Goal: Contribute content: Contribute content

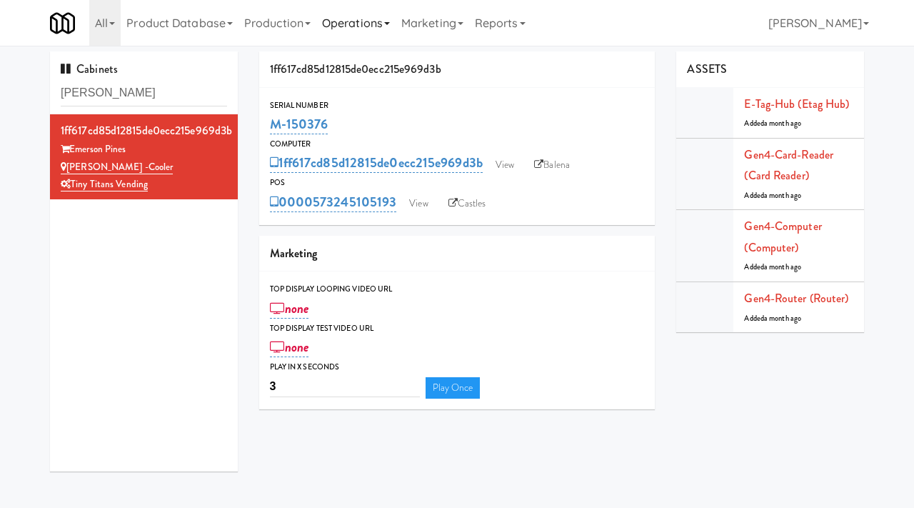
click at [344, 19] on link "Operations" at bounding box center [355, 23] width 79 height 46
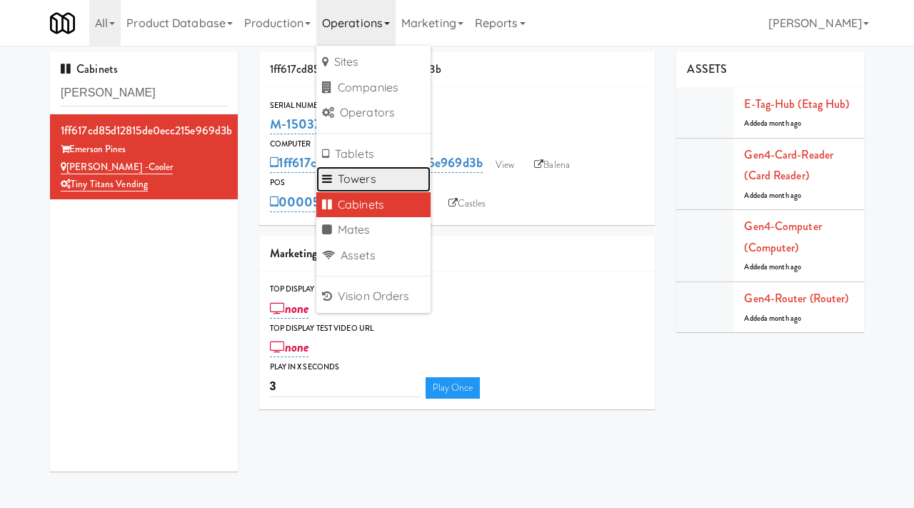
click at [348, 173] on link "Towers" at bounding box center [373, 179] width 114 height 26
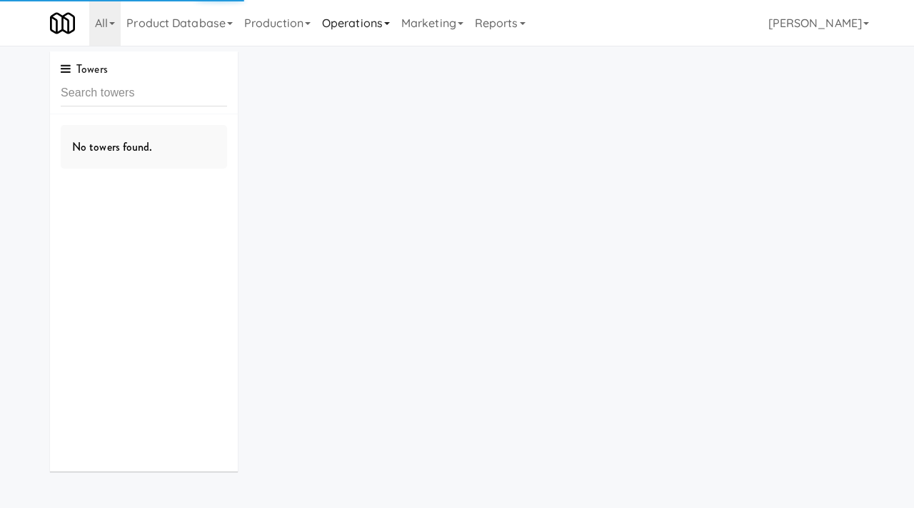
click at [347, 24] on link "Operations" at bounding box center [355, 23] width 79 height 46
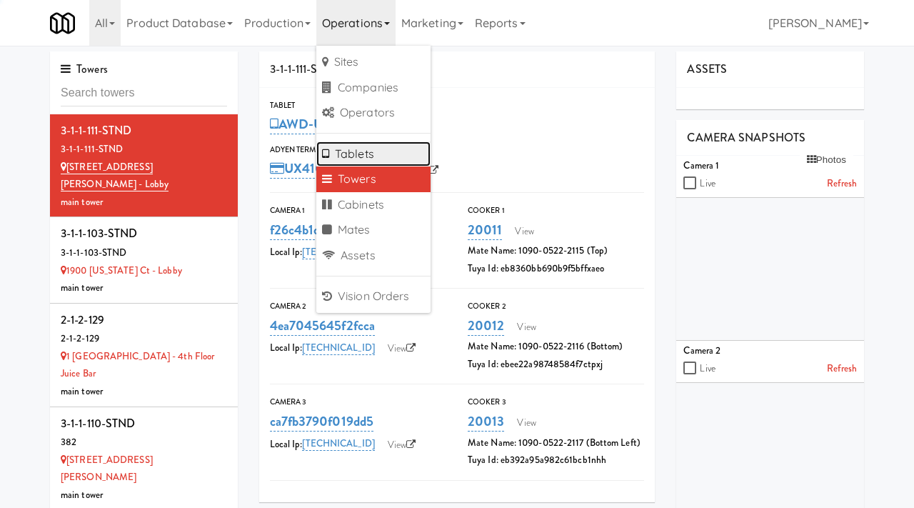
click at [354, 157] on link "Tablets" at bounding box center [373, 154] width 114 height 26
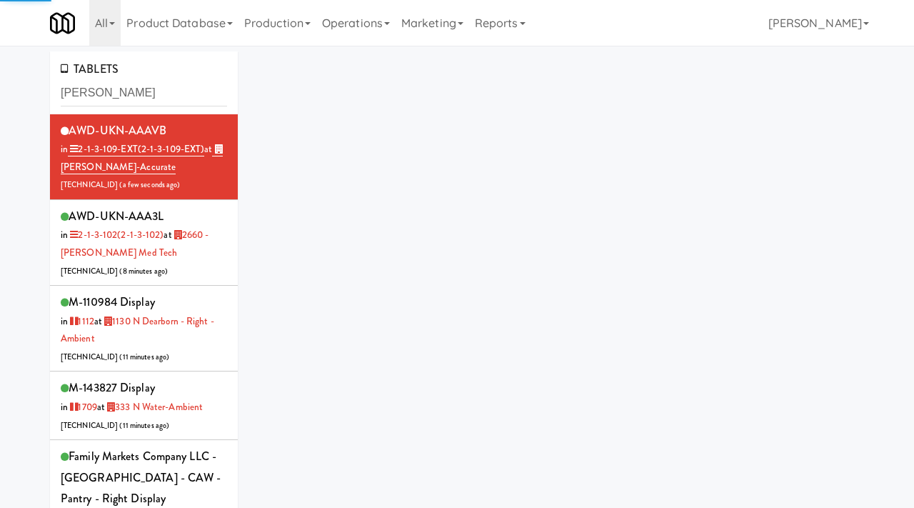
type input "bickle"
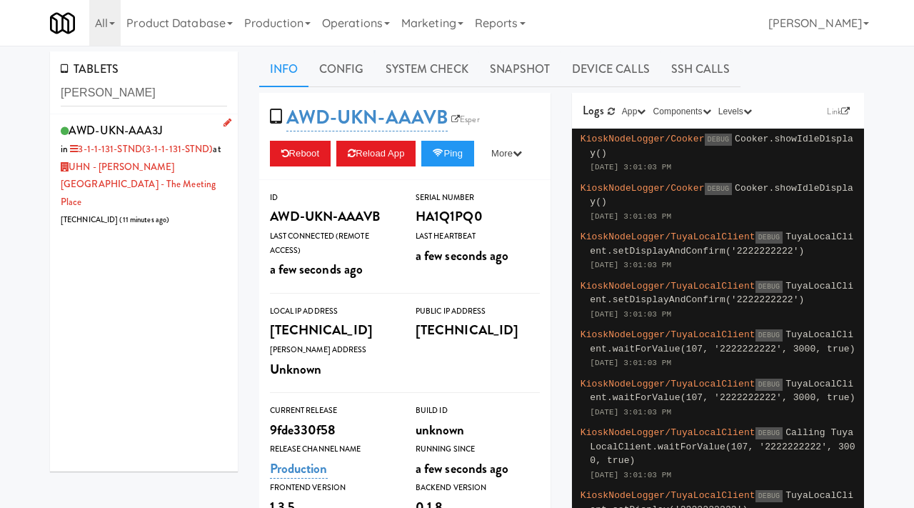
click at [198, 123] on div "AWD-UKN-AAA3J in 3-1-1-131-STND (3-1-1-131-STND) at UHN - Bickle Center - The M…" at bounding box center [144, 174] width 166 height 109
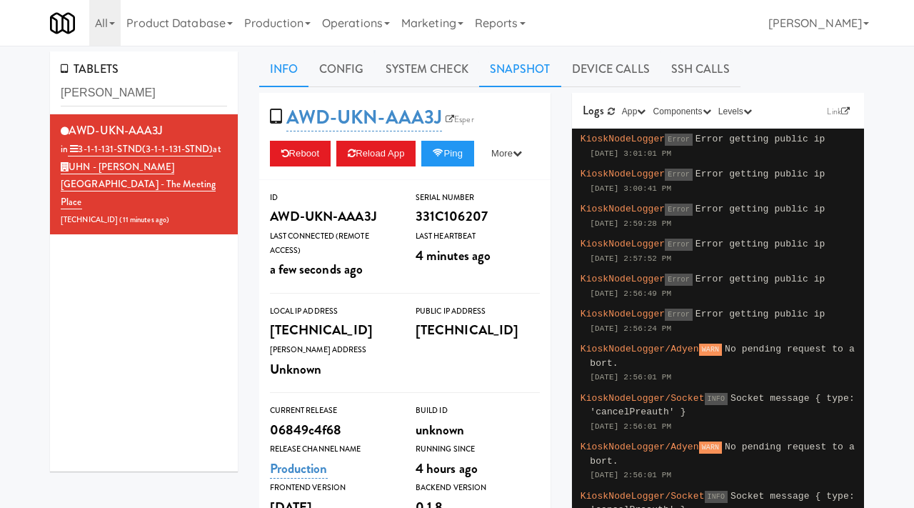
click at [509, 84] on link "Snapshot" at bounding box center [520, 69] width 82 height 36
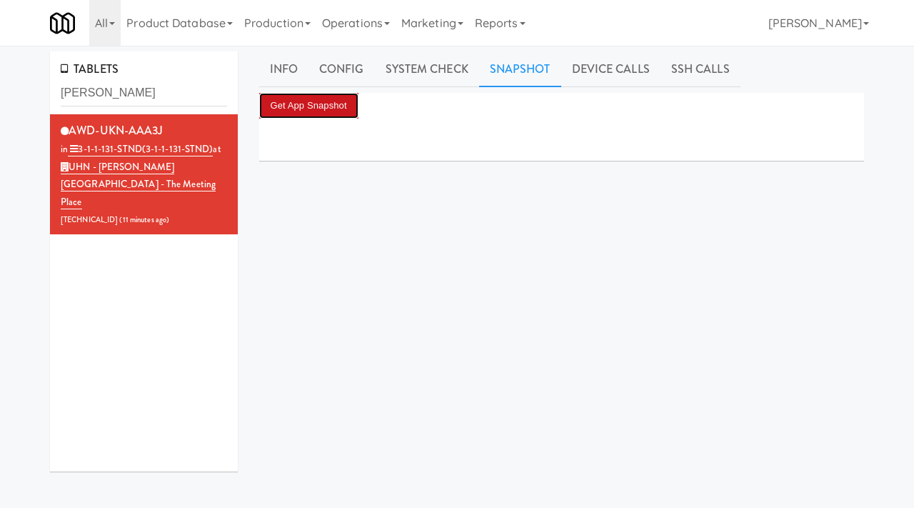
click at [345, 107] on button "Get App Snapshot" at bounding box center [308, 106] width 99 height 26
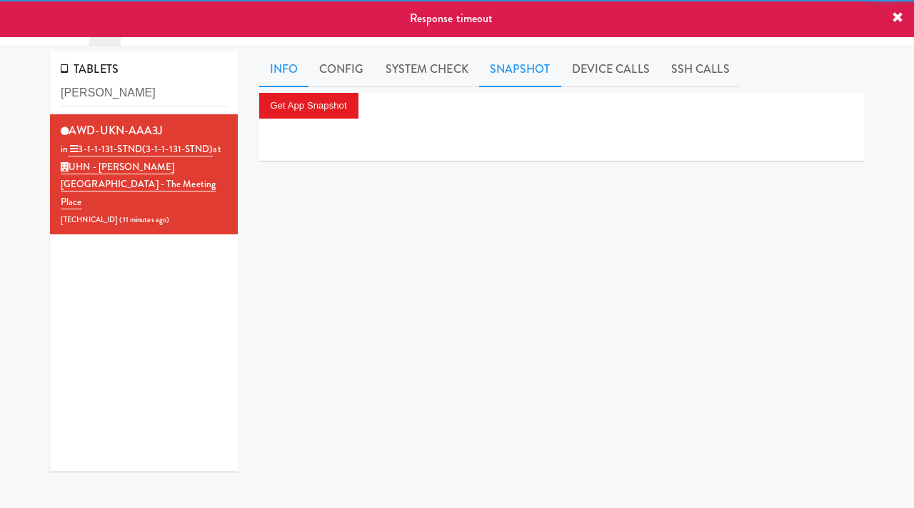
click at [298, 76] on link "Info" at bounding box center [283, 69] width 49 height 36
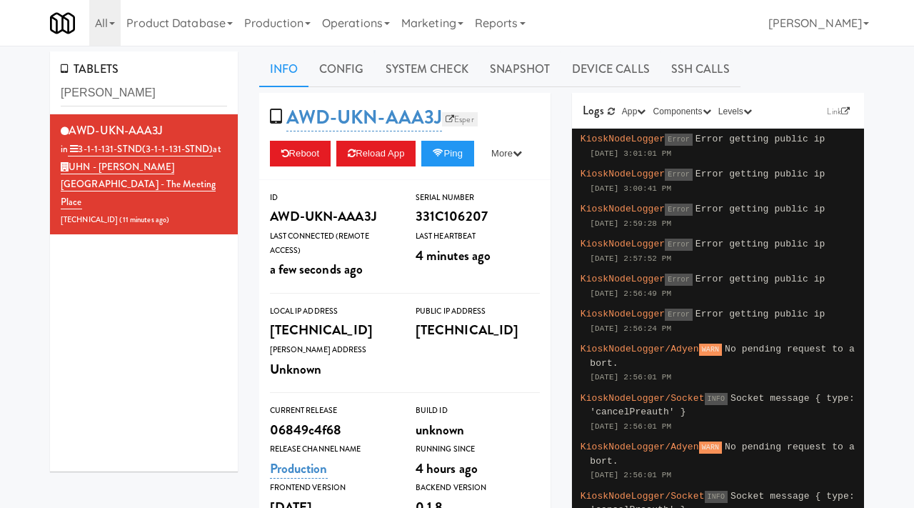
click at [460, 115] on link "Esper" at bounding box center [460, 119] width 36 height 14
click at [462, 127] on span "AWD-UKN-AAA3J Esper" at bounding box center [376, 117] width 213 height 27
click at [461, 120] on link "Esper" at bounding box center [460, 119] width 36 height 14
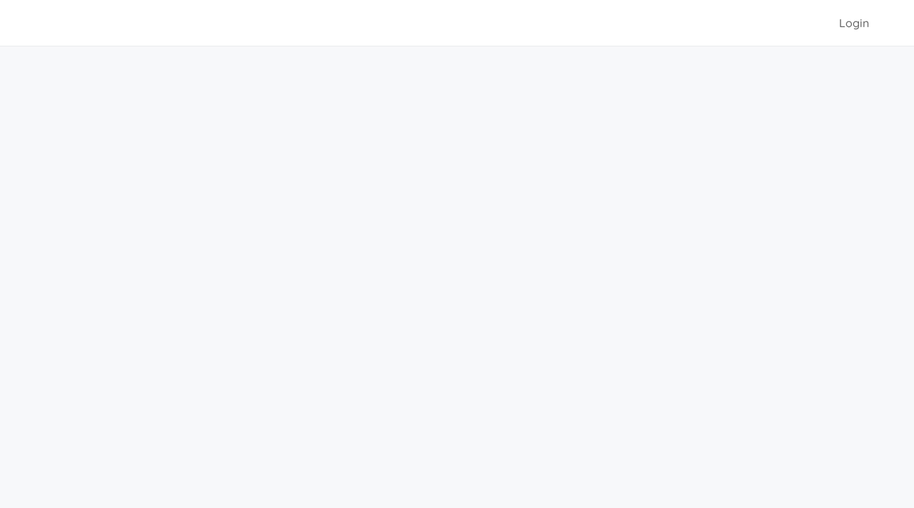
scroll to position [1, 0]
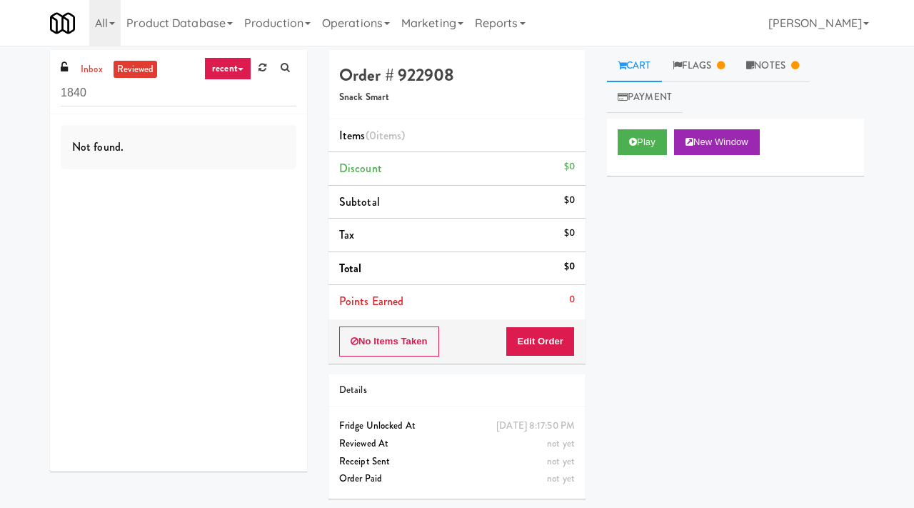
type input "1840"
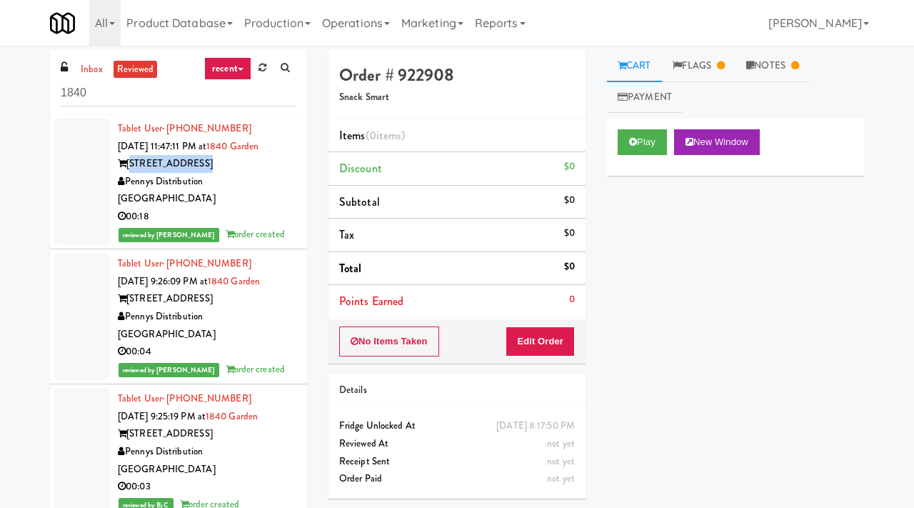
drag, startPoint x: 204, startPoint y: 159, endPoint x: 128, endPoint y: 163, distance: 75.8
click at [128, 163] on div "1840 Garden Ave" at bounding box center [207, 164] width 178 height 18
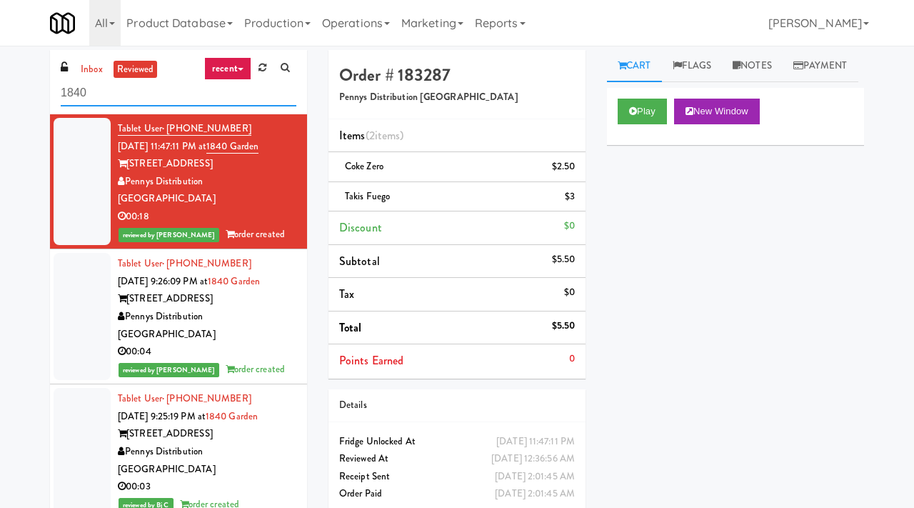
click at [102, 96] on input "1840" at bounding box center [179, 93] width 236 height 26
type input "k-14"
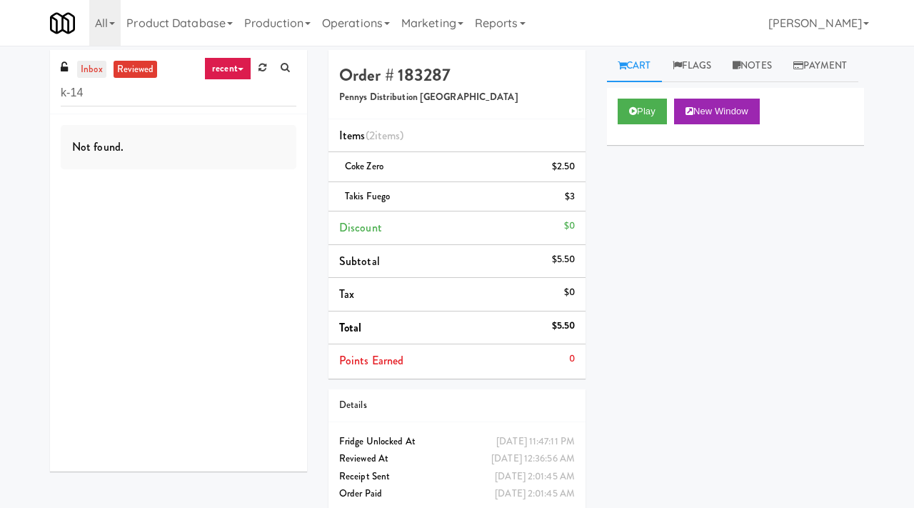
click at [91, 61] on link "inbox" at bounding box center [91, 70] width 29 height 18
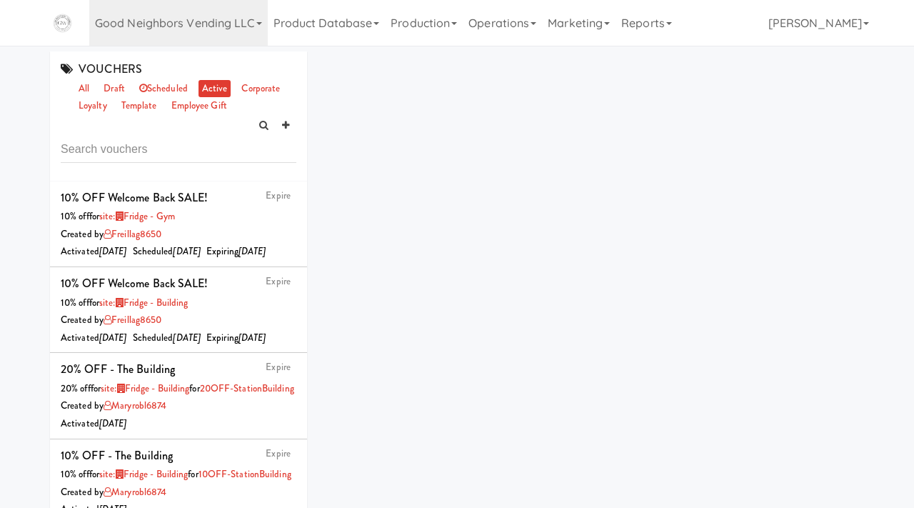
click at [133, 28] on link "Good Neighbors Vending LLC" at bounding box center [178, 23] width 178 height 46
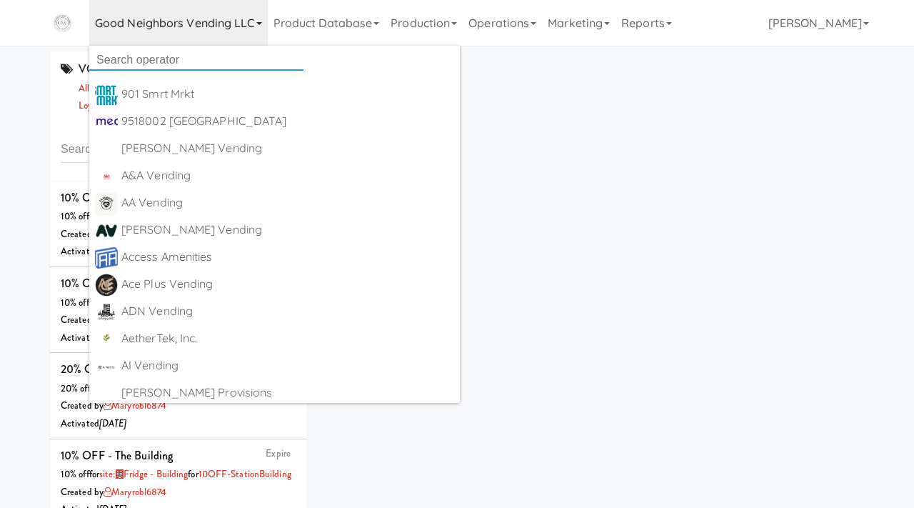
click at [128, 56] on input "text" at bounding box center [196, 59] width 214 height 21
type input "smart"
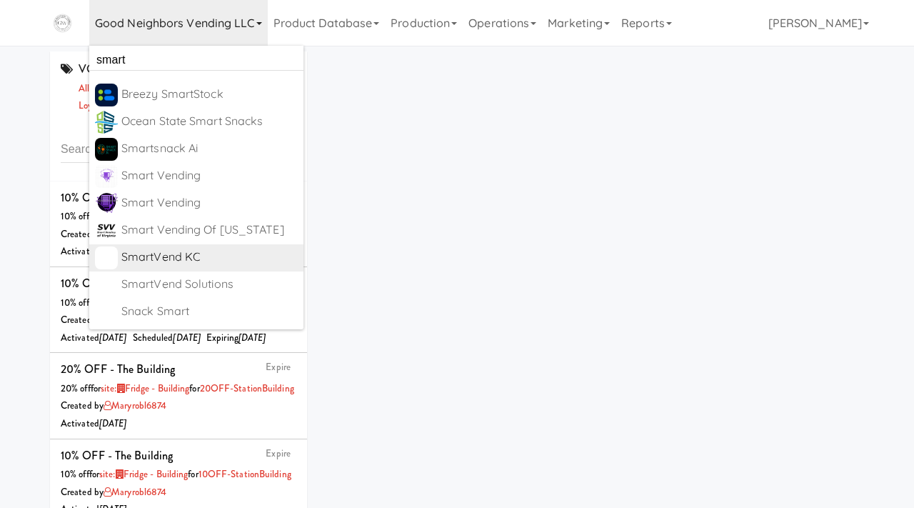
click at [153, 259] on div "SmartVend KC" at bounding box center [209, 256] width 176 height 21
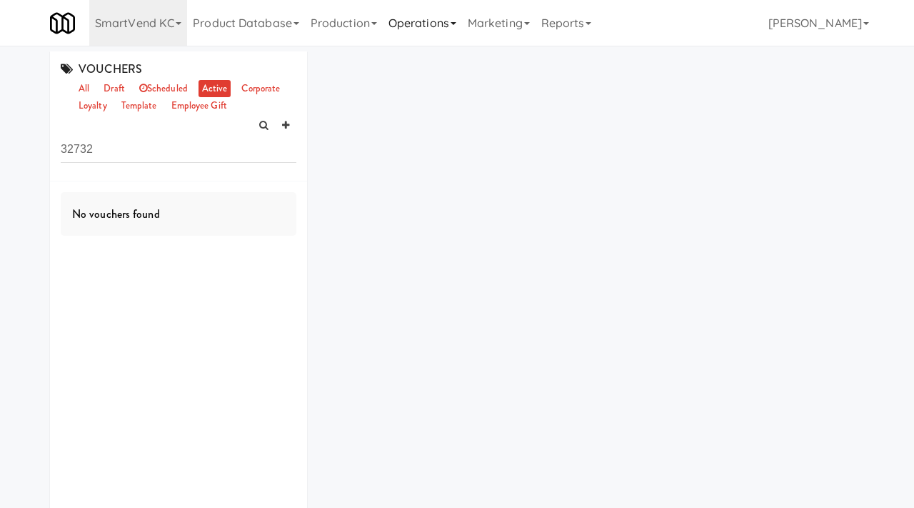
click at [431, 24] on link "Operations" at bounding box center [422, 23] width 79 height 46
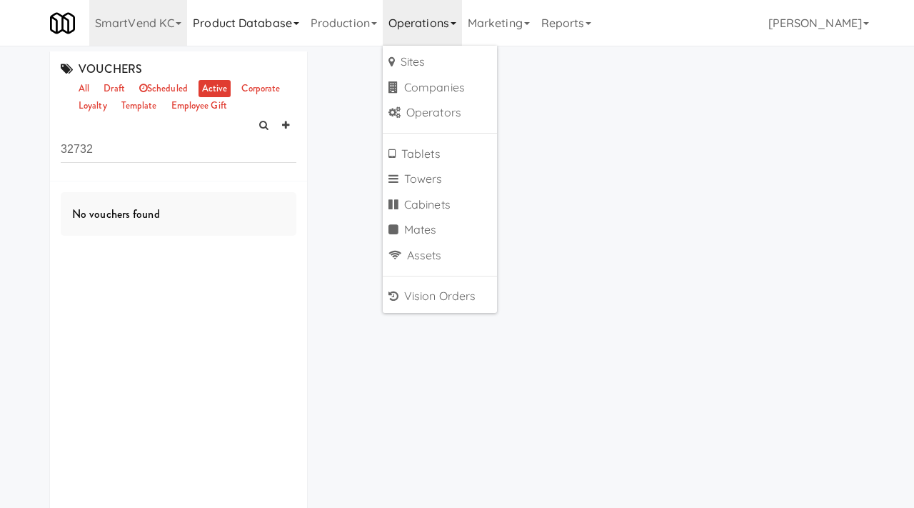
click at [275, 21] on link "Product Database" at bounding box center [246, 23] width 118 height 46
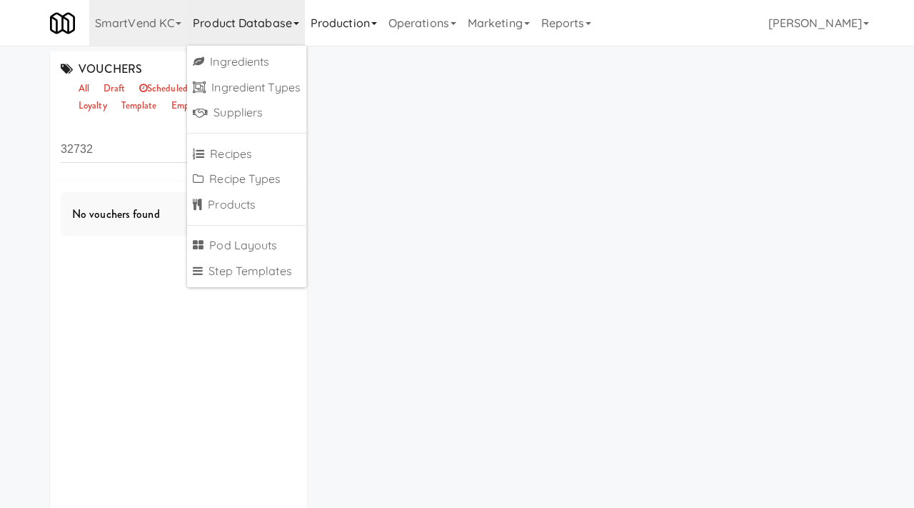
click at [358, 18] on link "Production" at bounding box center [344, 23] width 78 height 46
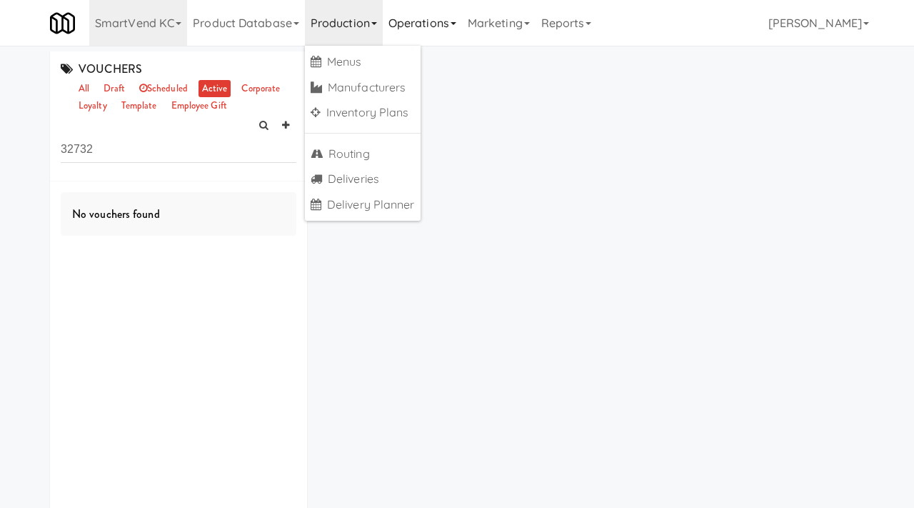
click at [428, 16] on link "Operations" at bounding box center [422, 23] width 79 height 46
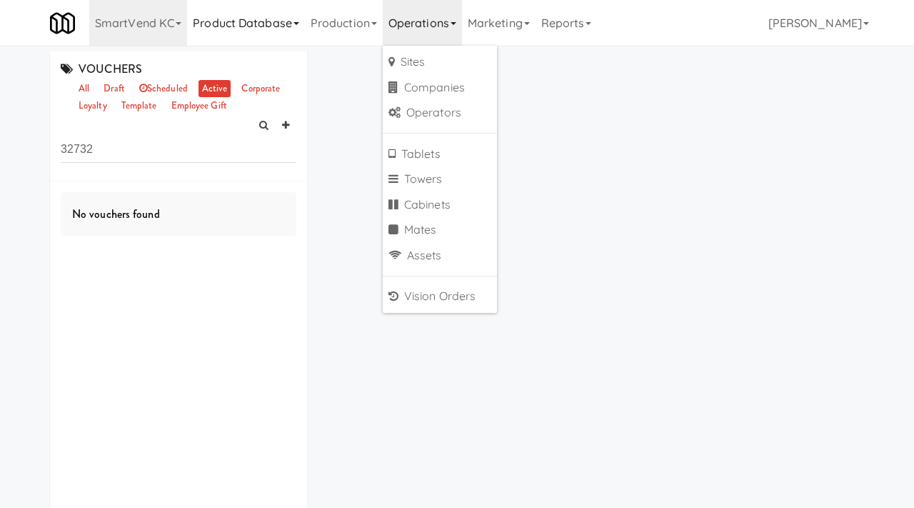
click at [240, 21] on link "Product Database" at bounding box center [246, 23] width 118 height 46
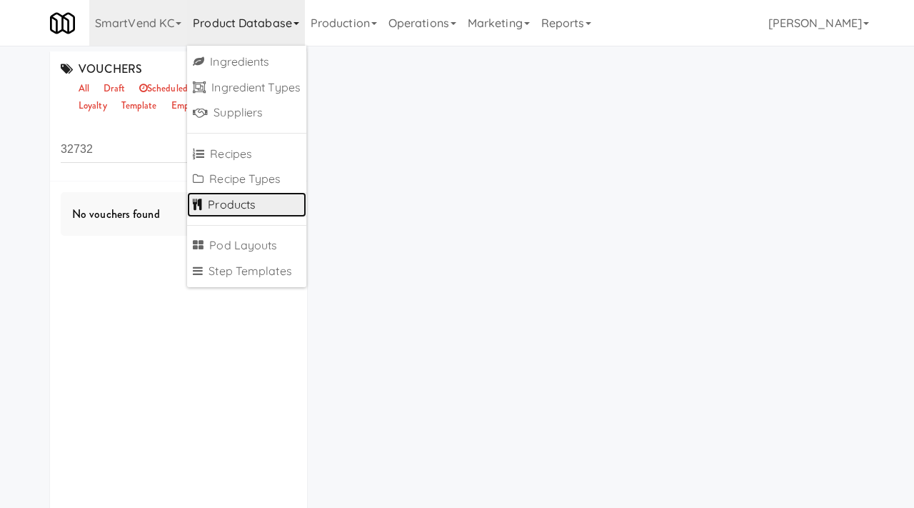
click at [229, 196] on link "Products" at bounding box center [246, 205] width 119 height 26
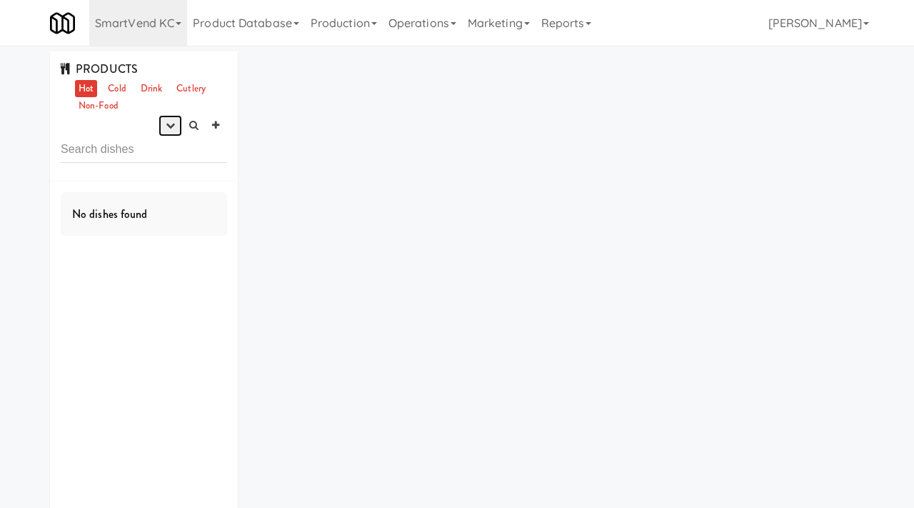
click at [171, 131] on button "button" at bounding box center [170, 125] width 24 height 21
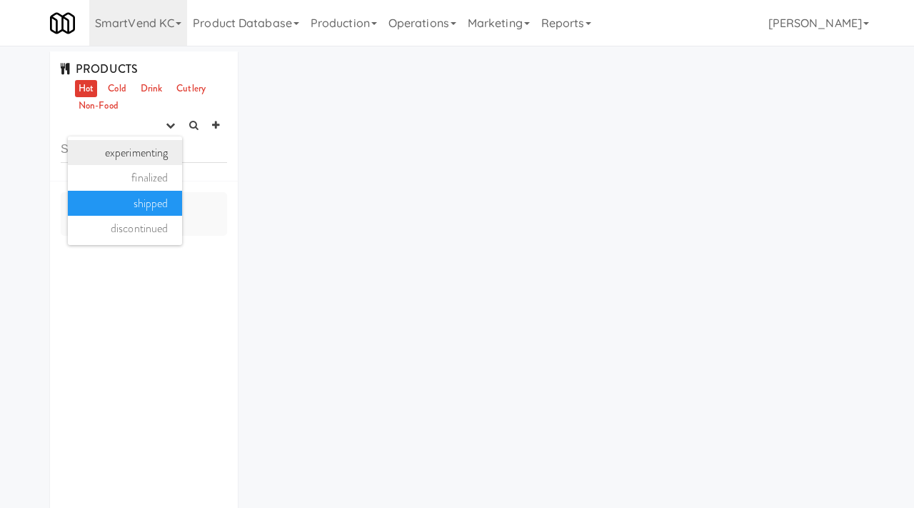
click at [143, 148] on link "experimenting" at bounding box center [125, 153] width 114 height 26
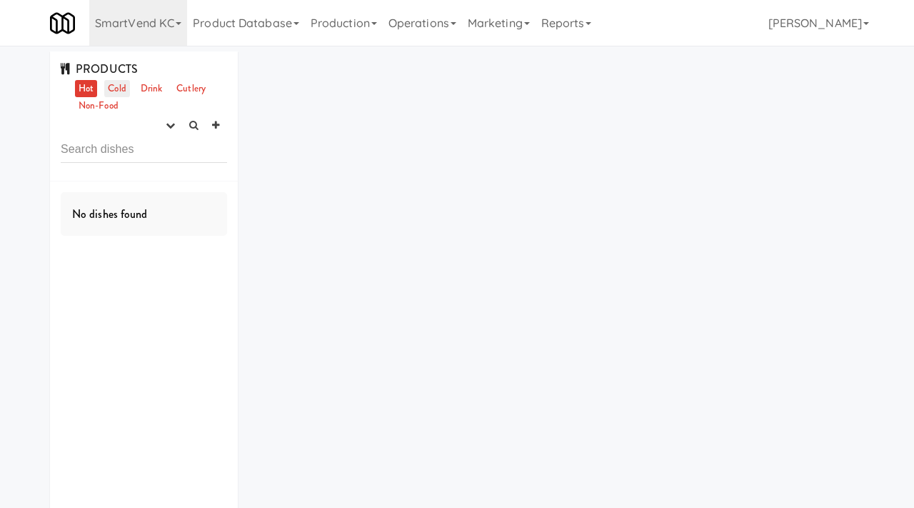
click at [113, 84] on link "Cold" at bounding box center [116, 89] width 25 height 18
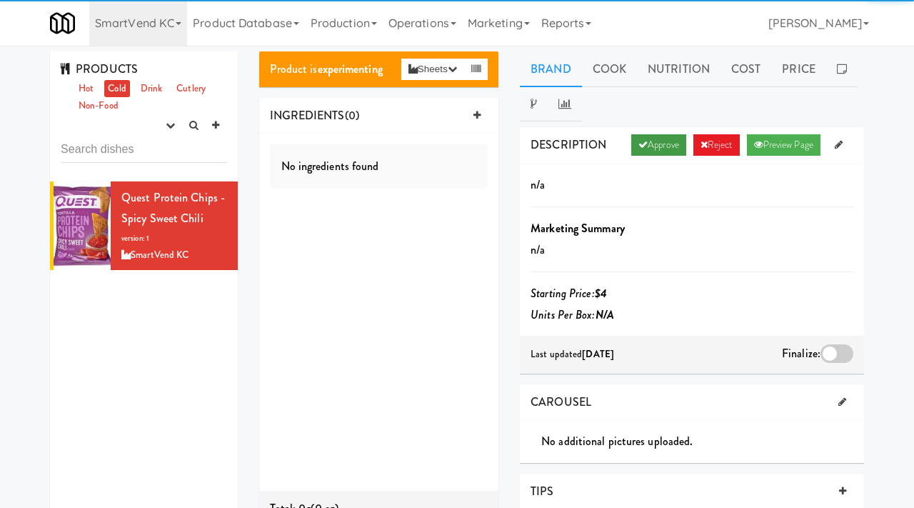
click at [661, 149] on link "Approve" at bounding box center [658, 144] width 55 height 21
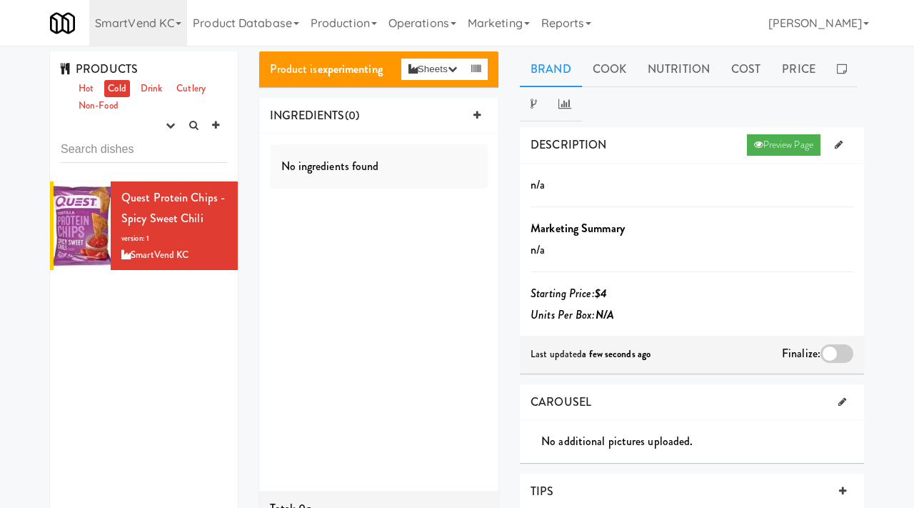
click at [840, 346] on div at bounding box center [836, 353] width 33 height 19
click at [0, 0] on input "checkbox" at bounding box center [0, 0] width 0 height 0
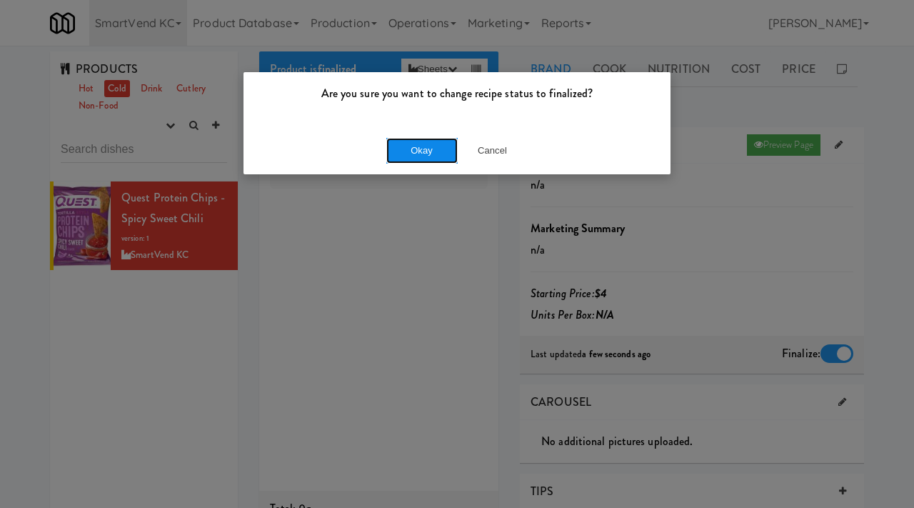
click at [435, 142] on button "Okay" at bounding box center [421, 151] width 71 height 26
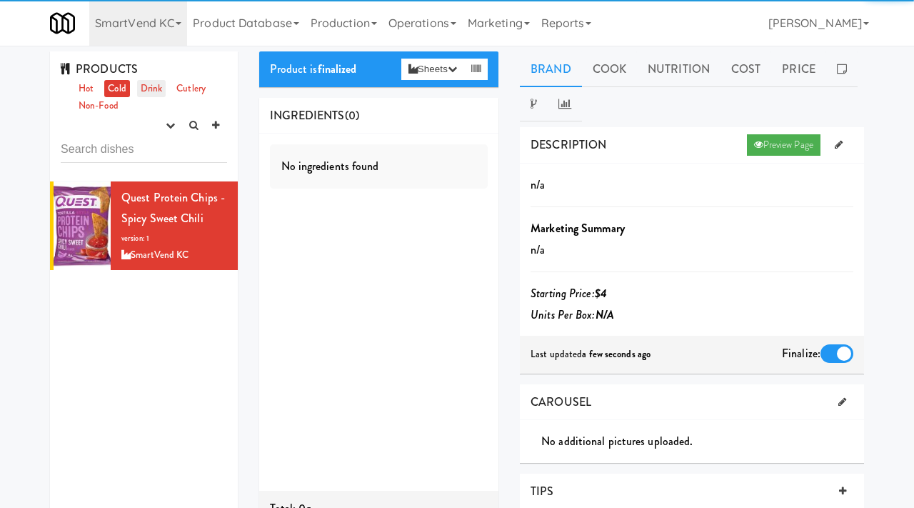
click at [160, 88] on link "Drink" at bounding box center [151, 89] width 29 height 18
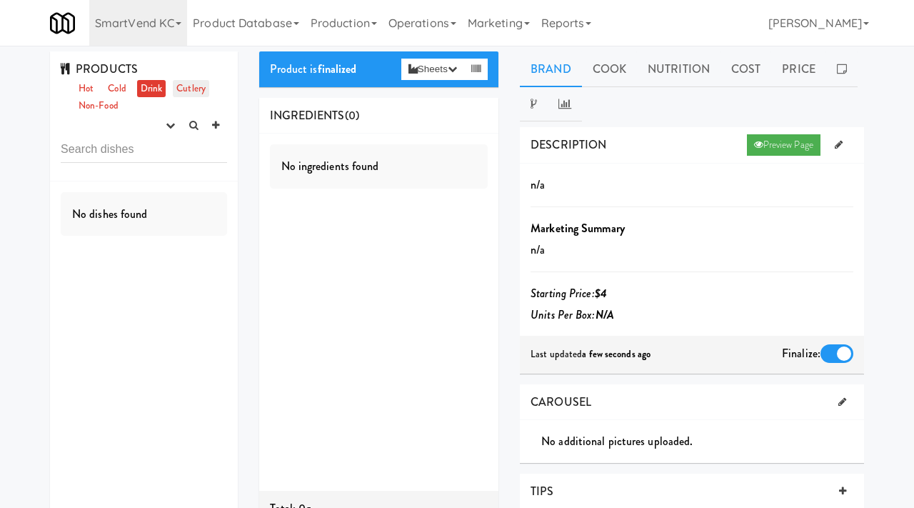
click at [202, 91] on link "Cutlery" at bounding box center [191, 89] width 36 height 18
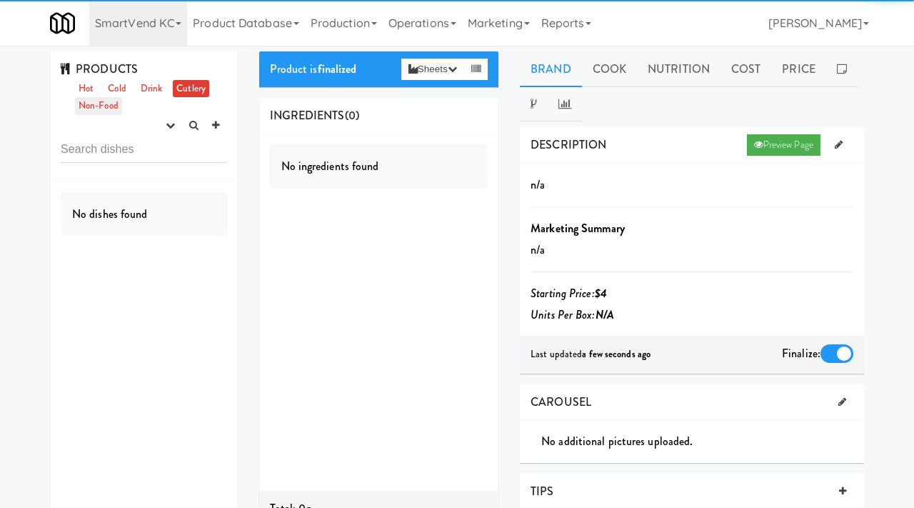
click at [91, 104] on link "Non-Food" at bounding box center [98, 106] width 47 height 18
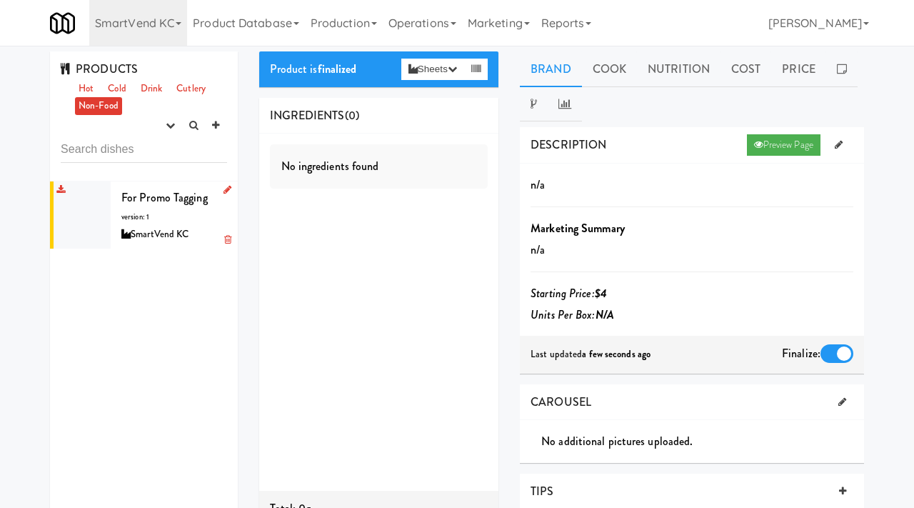
click at [137, 200] on span "For Promo tagging" at bounding box center [164, 197] width 86 height 16
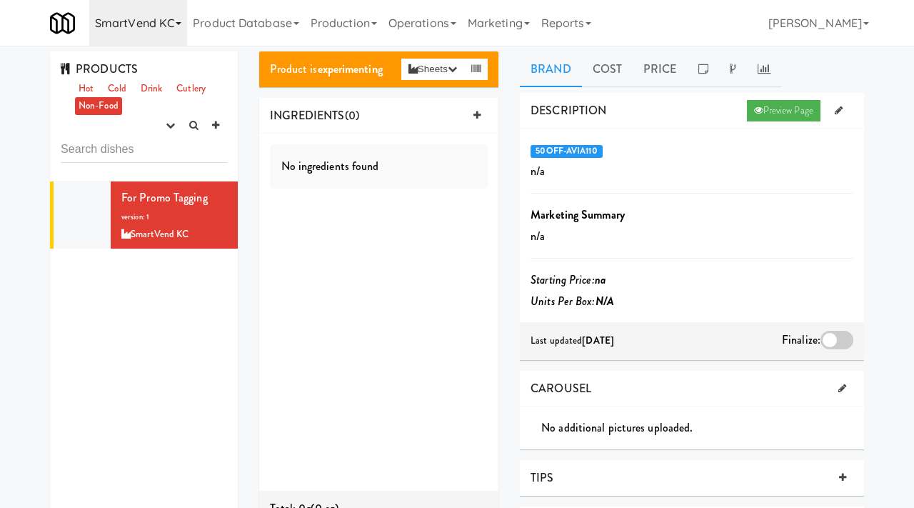
click at [138, 29] on link "SmartVend KC" at bounding box center [138, 23] width 98 height 46
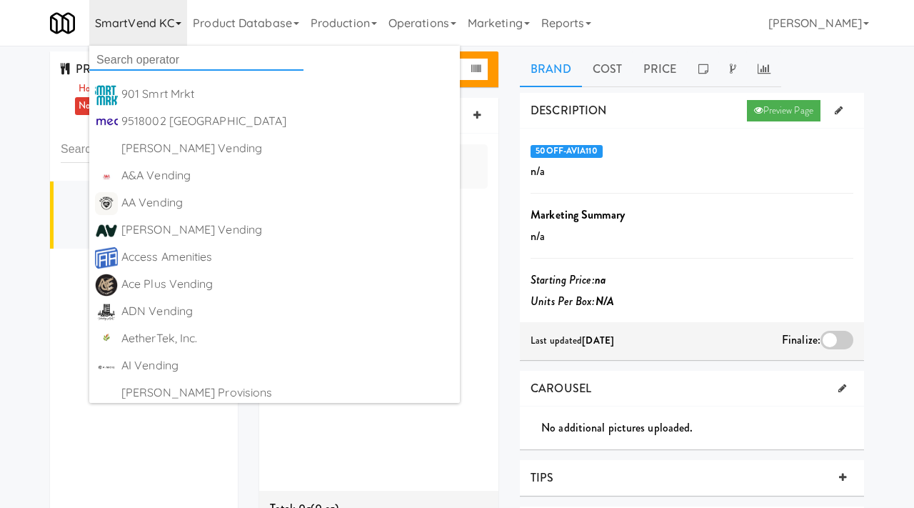
click at [113, 61] on input "text" at bounding box center [196, 59] width 214 height 21
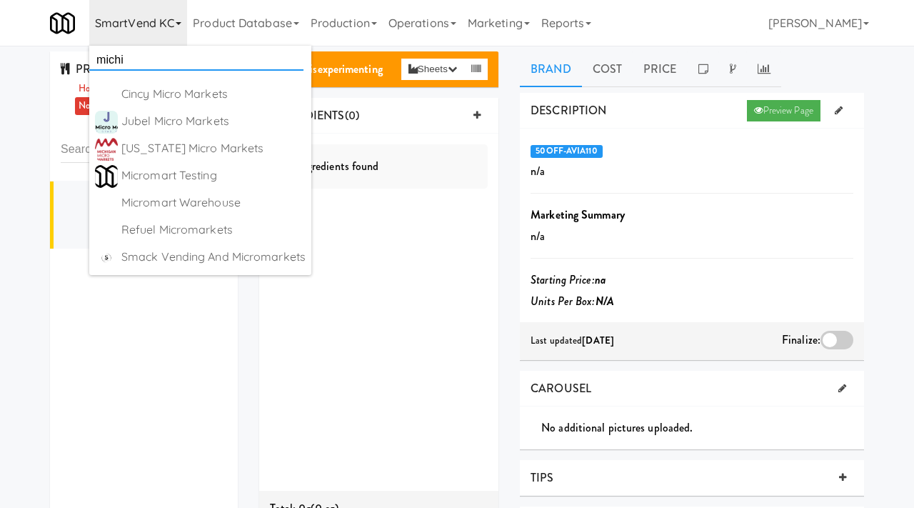
type input "michig"
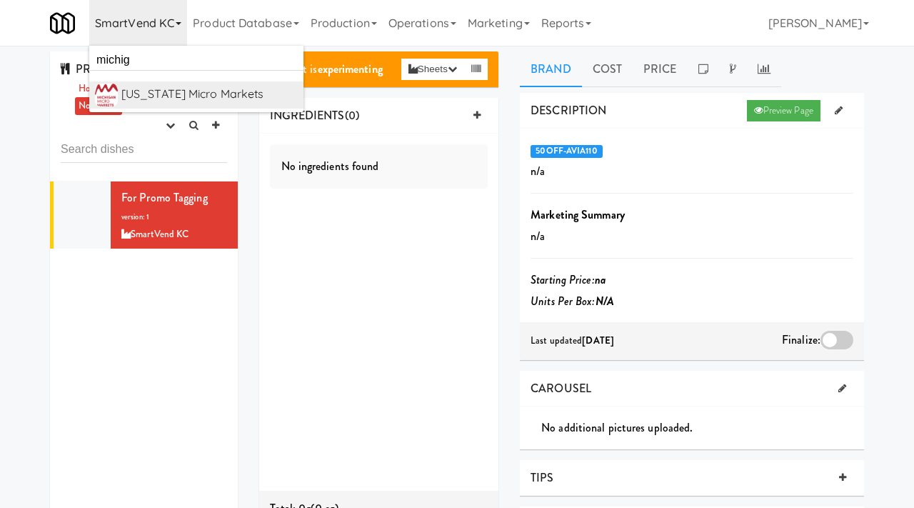
click at [159, 84] on div "[US_STATE] Micro Markets" at bounding box center [209, 94] width 176 height 21
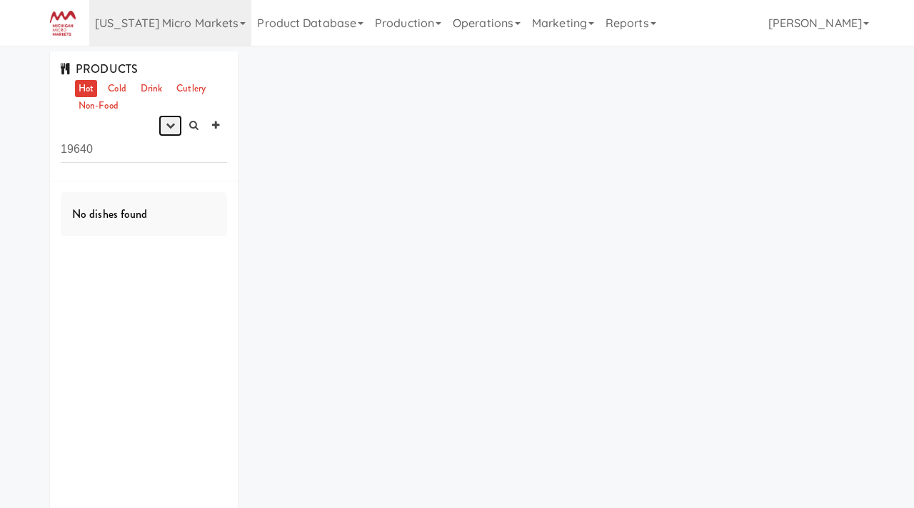
click at [171, 128] on icon "button" at bounding box center [170, 125] width 9 height 9
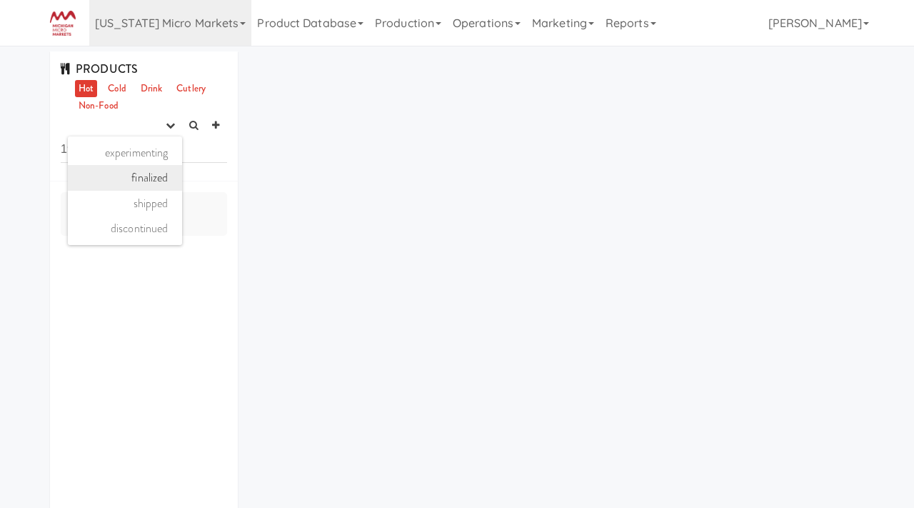
click at [155, 167] on link "finalized" at bounding box center [125, 178] width 114 height 26
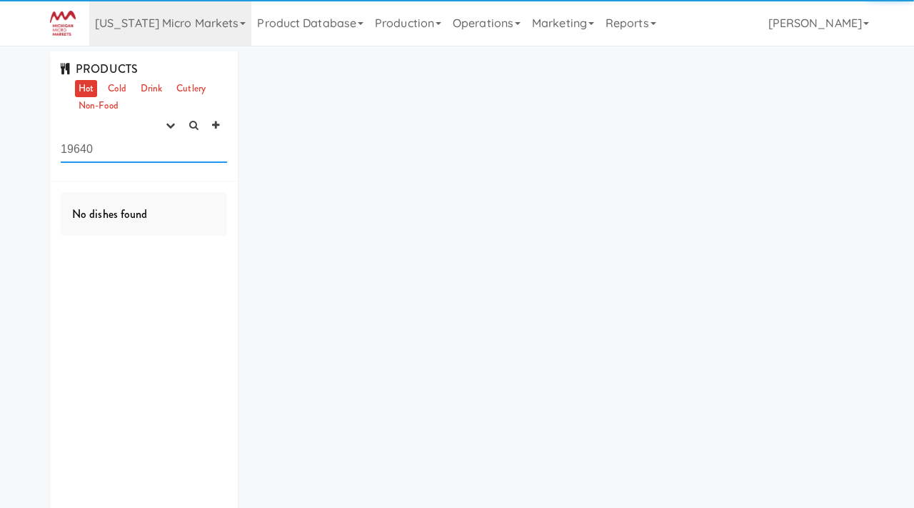
drag, startPoint x: 123, startPoint y: 156, endPoint x: 41, endPoint y: 154, distance: 82.1
click at [41, 154] on div "PRODUCTS Hot Cold Drink Cutlery Non-Food experimenting finalized shipped discon…" at bounding box center [143, 300] width 209 height 498
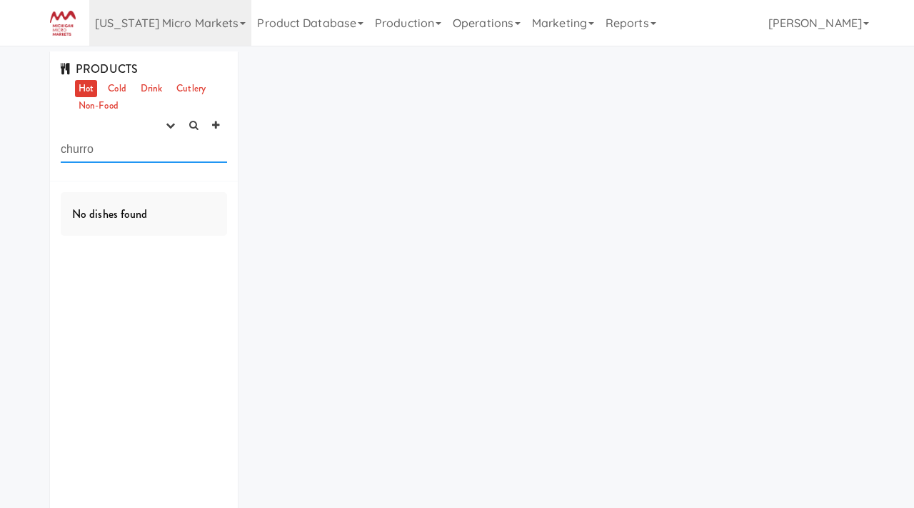
type input "churro"
click at [118, 89] on link "Cold" at bounding box center [116, 89] width 25 height 18
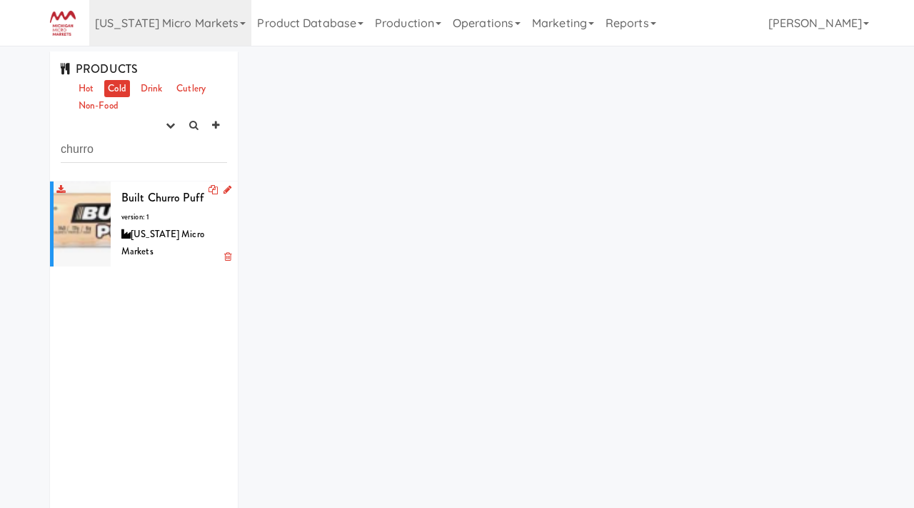
click at [163, 220] on div "Built Churro Puff version: 1 [US_STATE] Micro Markets" at bounding box center [174, 224] width 106 height 74
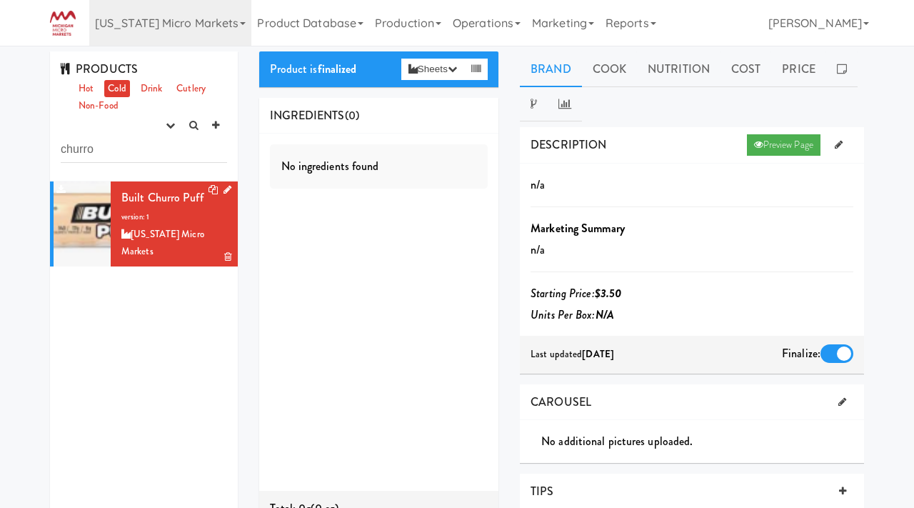
click at [225, 191] on icon at bounding box center [227, 189] width 8 height 9
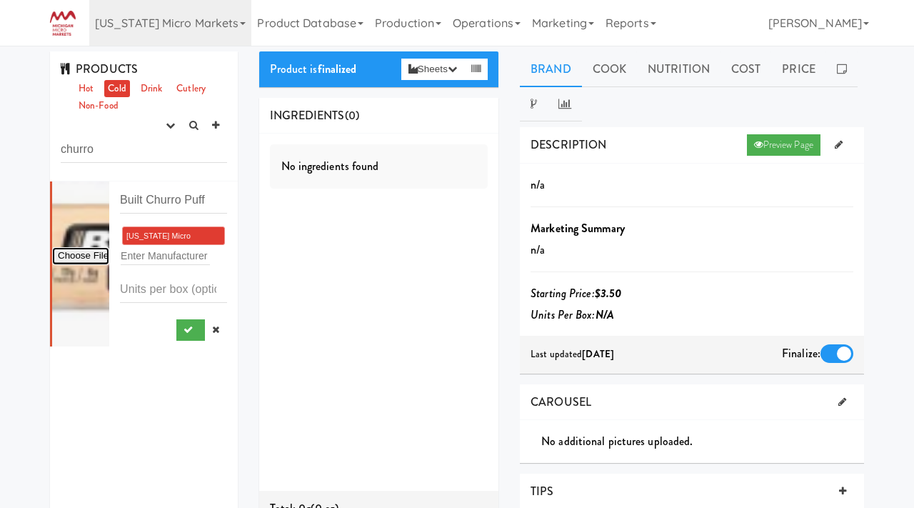
click at [90, 252] on input "file" at bounding box center [80, 256] width 57 height 18
type input "C:\fakepath\00840229300501_1.jpeg"
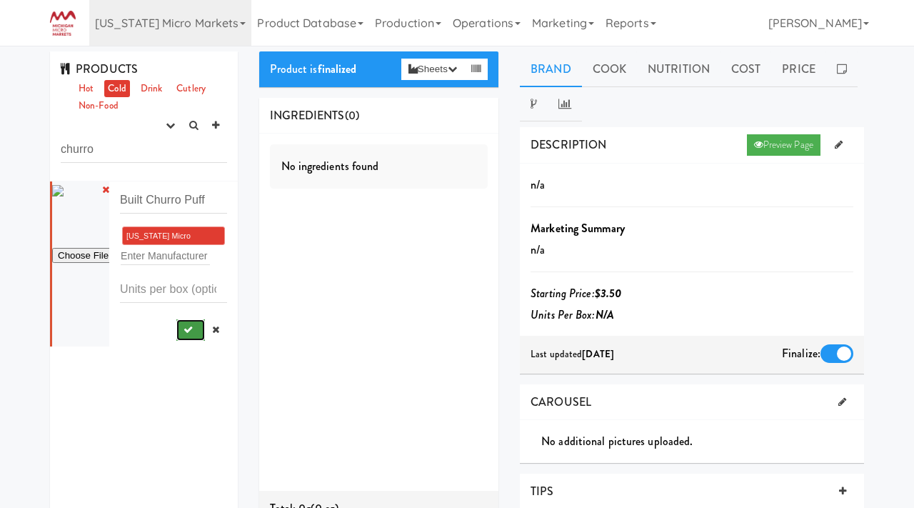
click at [186, 330] on icon "submit" at bounding box center [187, 329] width 9 height 9
